Goal: Task Accomplishment & Management: Use online tool/utility

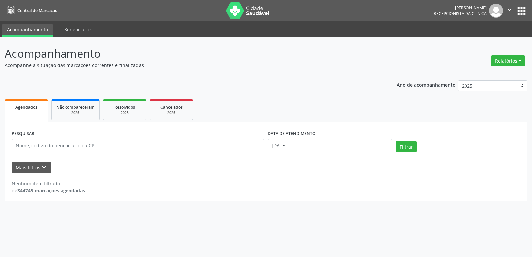
click at [503, 61] on button "Relatórios" at bounding box center [508, 60] width 34 height 11
click at [479, 75] on link "Agendamentos" at bounding box center [489, 74] width 71 height 9
select select "8"
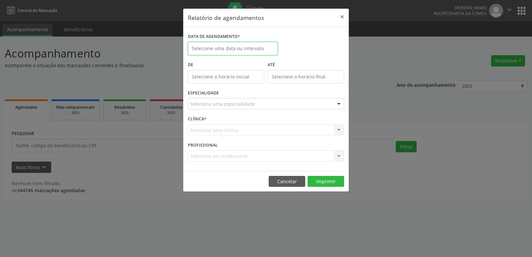
click at [269, 51] on input "text" at bounding box center [233, 48] width 90 height 13
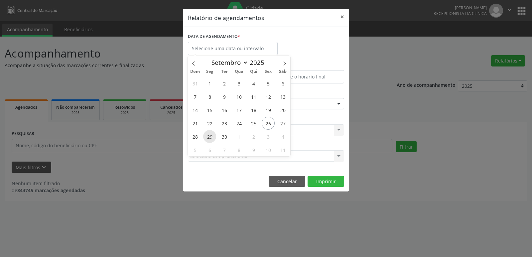
click at [210, 137] on span "29" at bounding box center [209, 136] width 13 height 13
type input "[DATE]"
click at [211, 136] on span "29" at bounding box center [209, 136] width 13 height 13
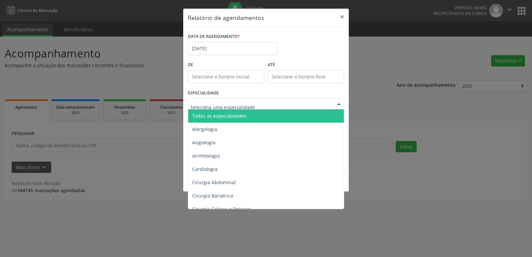
click at [298, 103] on div at bounding box center [266, 103] width 156 height 11
click at [227, 115] on span "Todas as especialidades" at bounding box center [219, 116] width 54 height 6
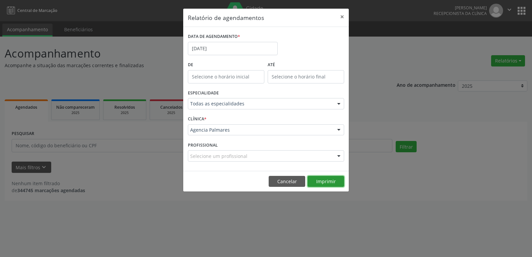
click at [322, 182] on button "Imprimir" at bounding box center [326, 181] width 37 height 11
